Goal: Information Seeking & Learning: Learn about a topic

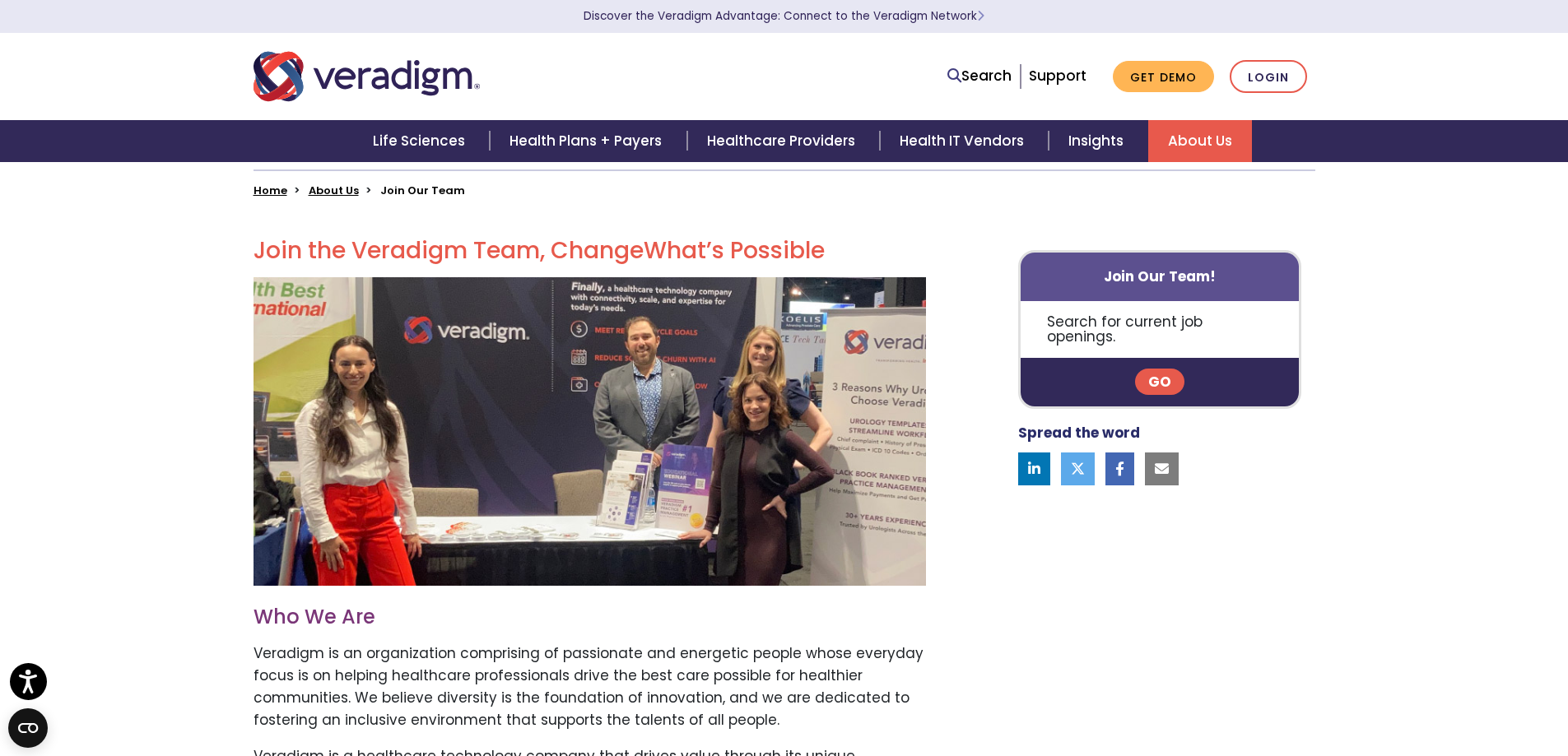
click at [1154, 368] on link "Go" at bounding box center [1159, 381] width 49 height 26
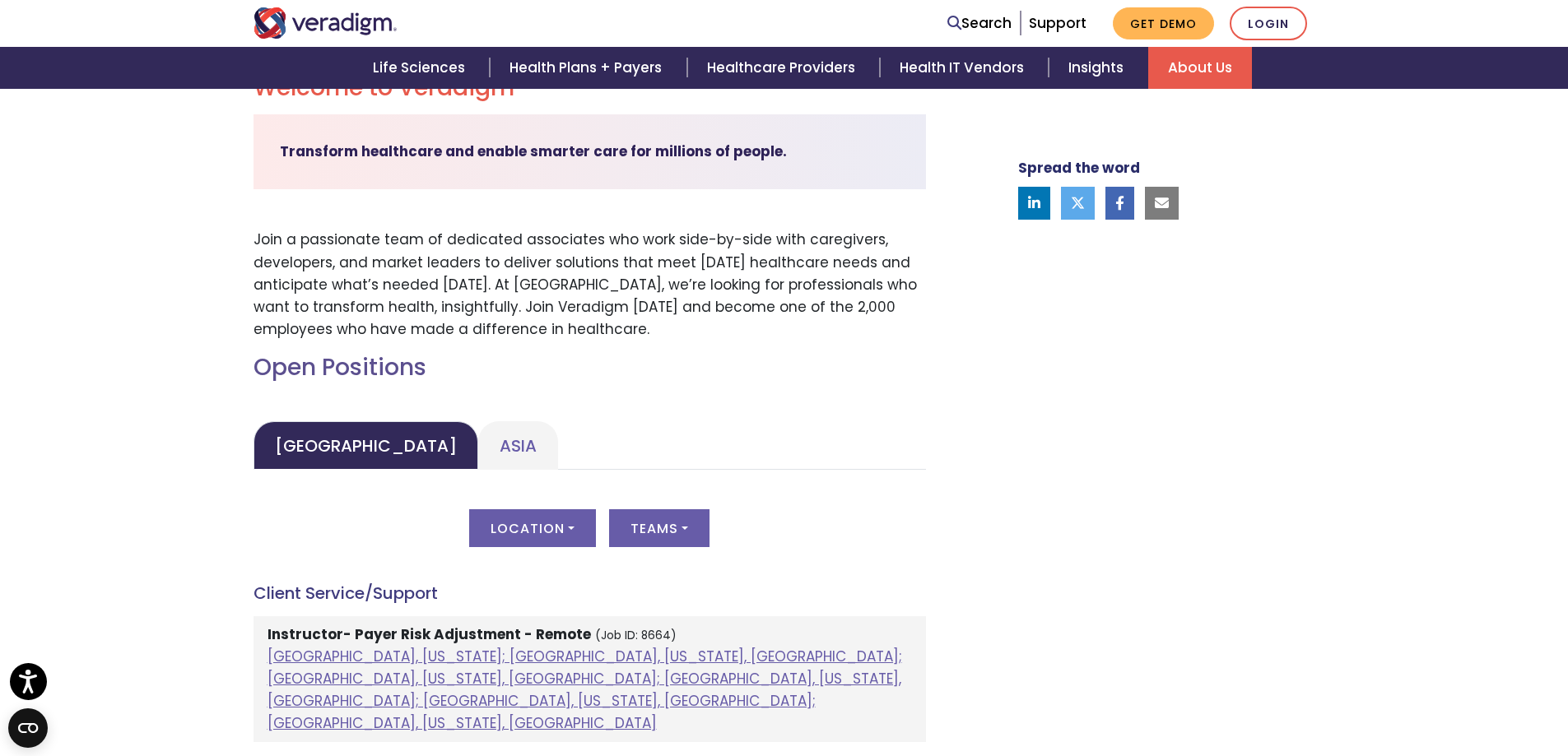
scroll to position [493, 0]
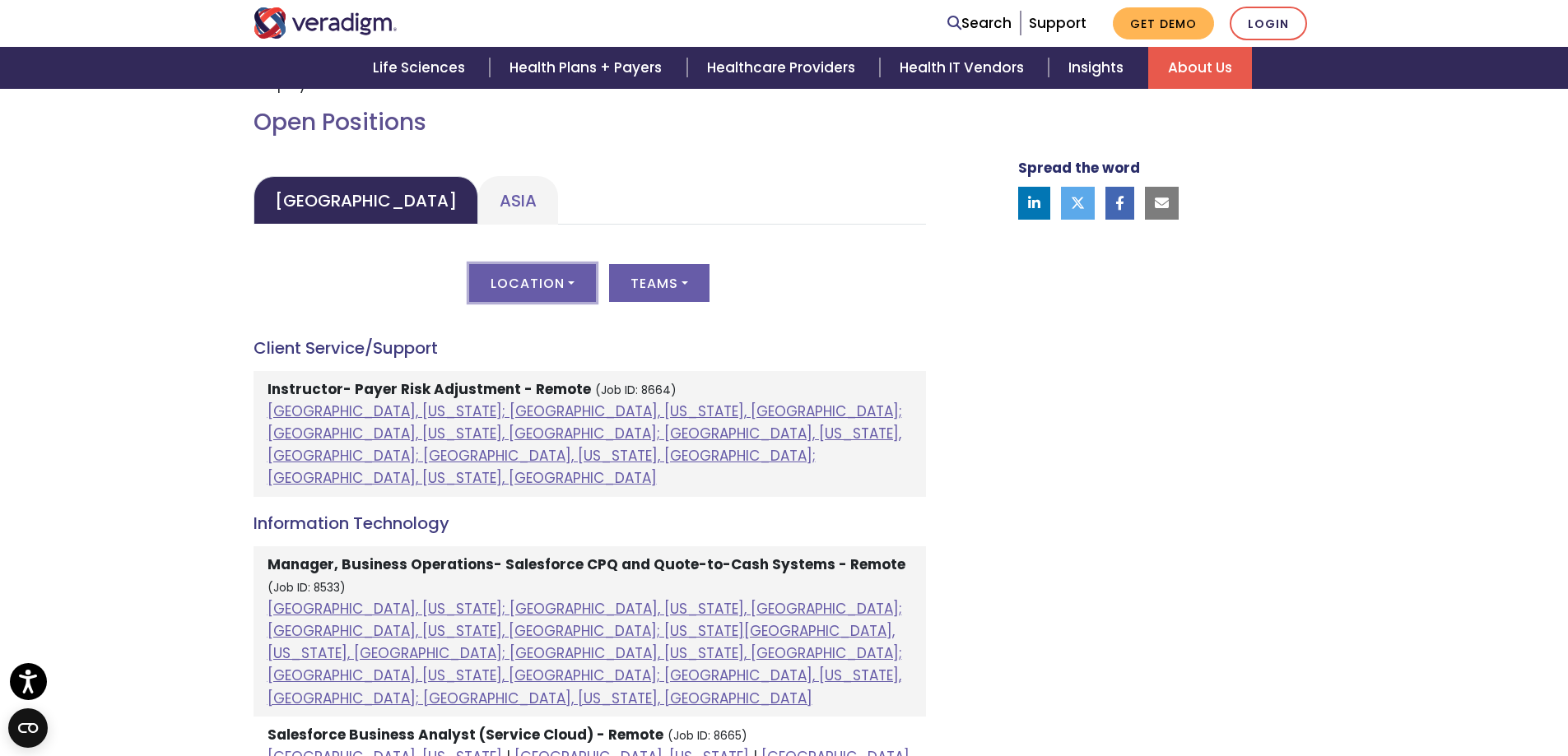
click at [565, 280] on button "Location" at bounding box center [532, 282] width 126 height 38
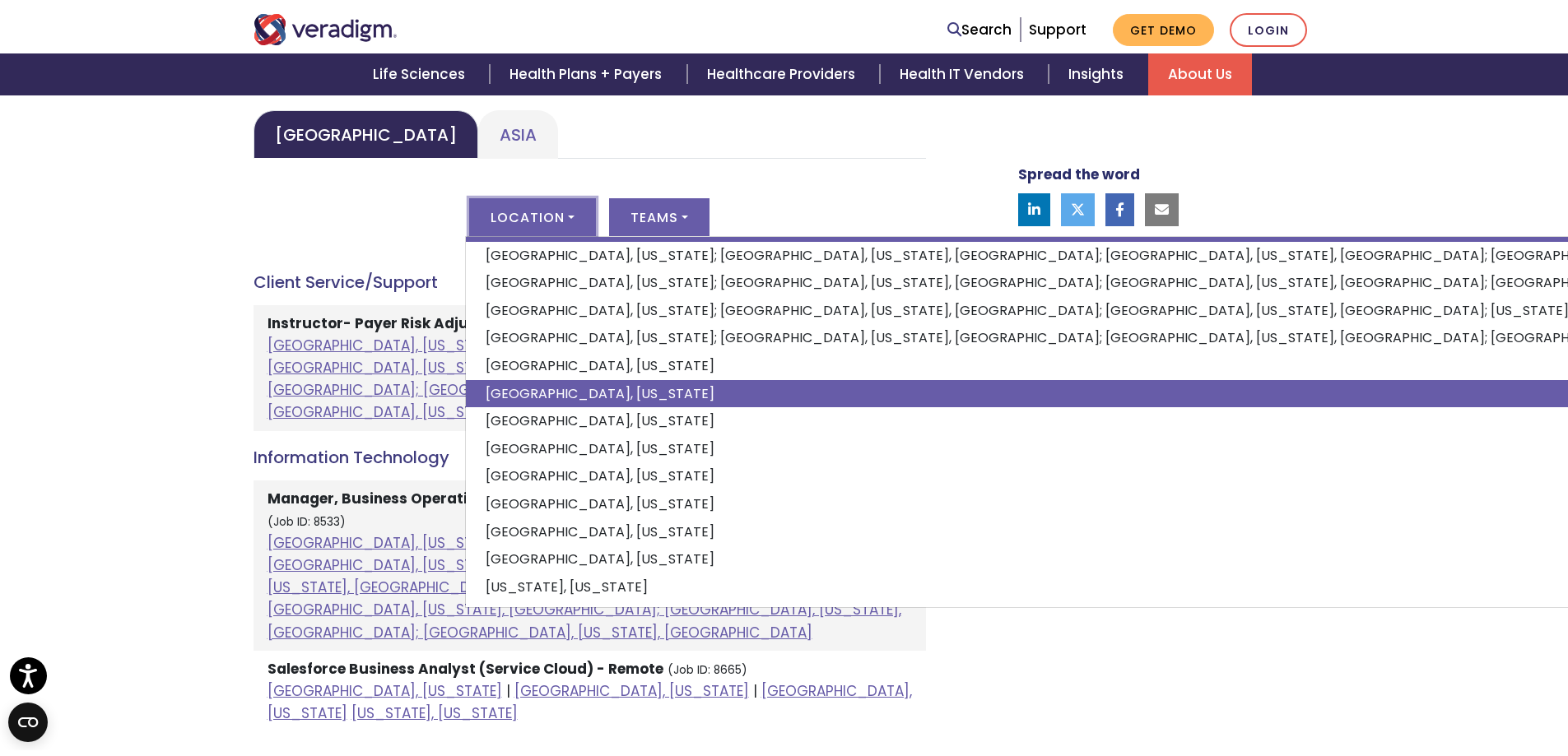
scroll to position [810, 0]
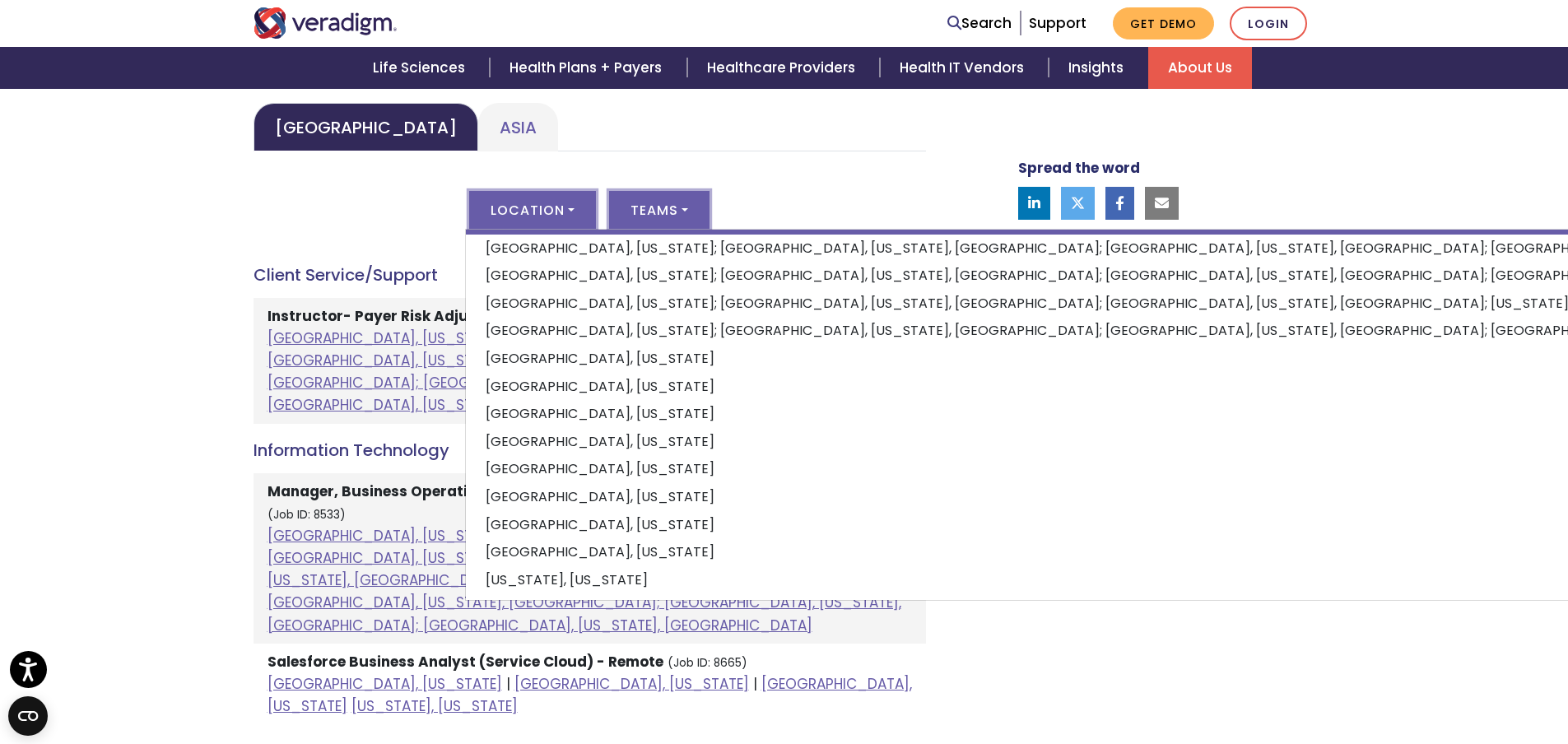
click at [683, 207] on button "Teams" at bounding box center [659, 209] width 101 height 38
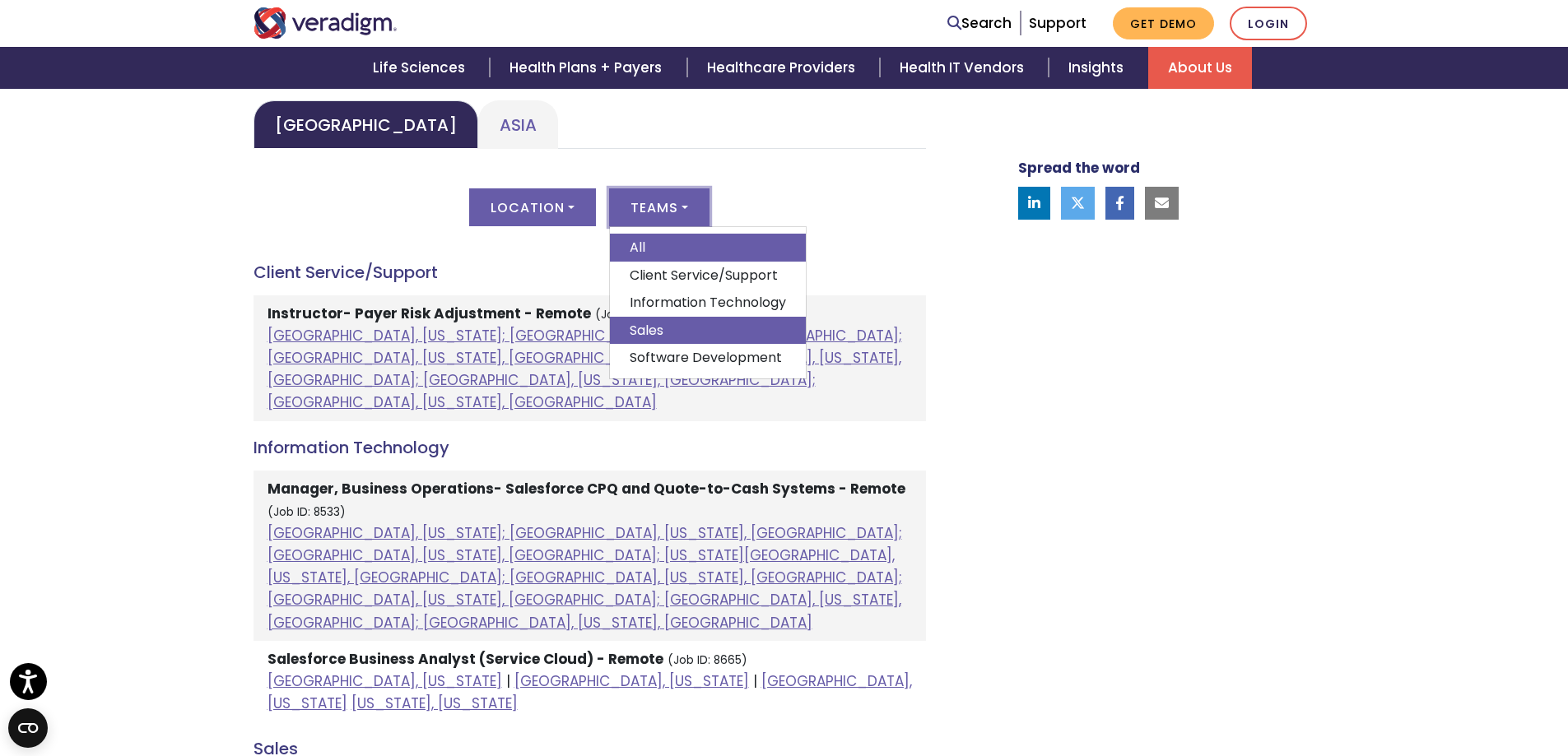
scroll to position [812, 0]
click at [493, 439] on h4 "Information Technology" at bounding box center [590, 449] width 673 height 20
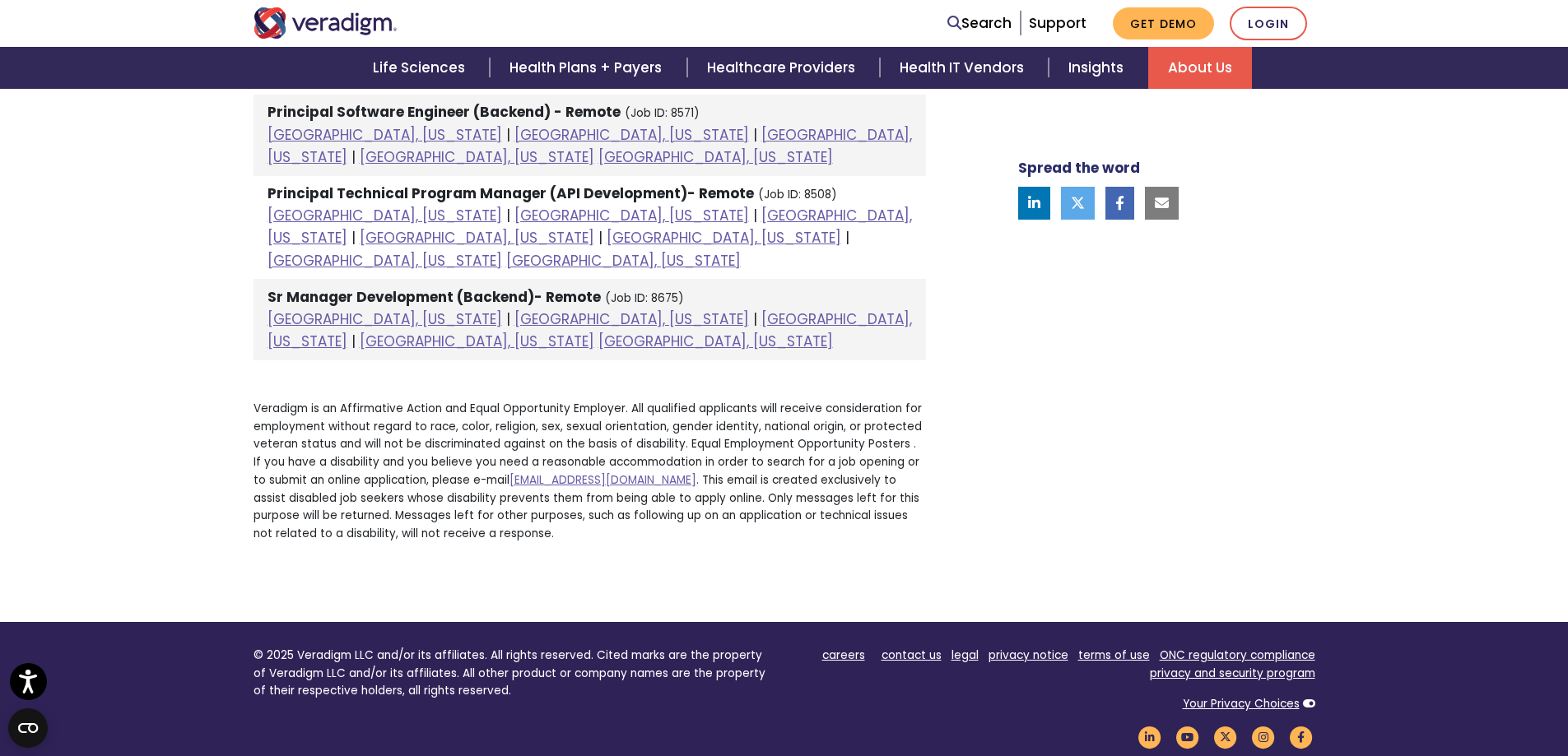
scroll to position [1831, 0]
